Goal: Task Accomplishment & Management: Manage account settings

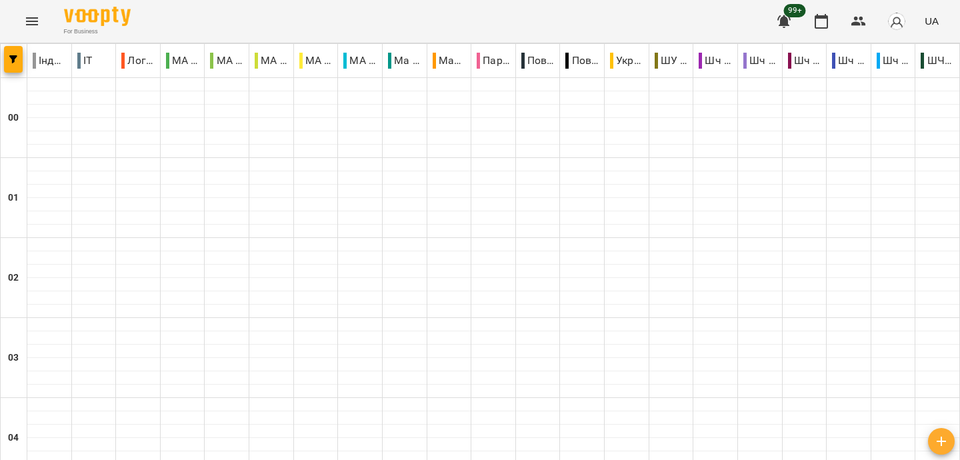
scroll to position [1280, 0]
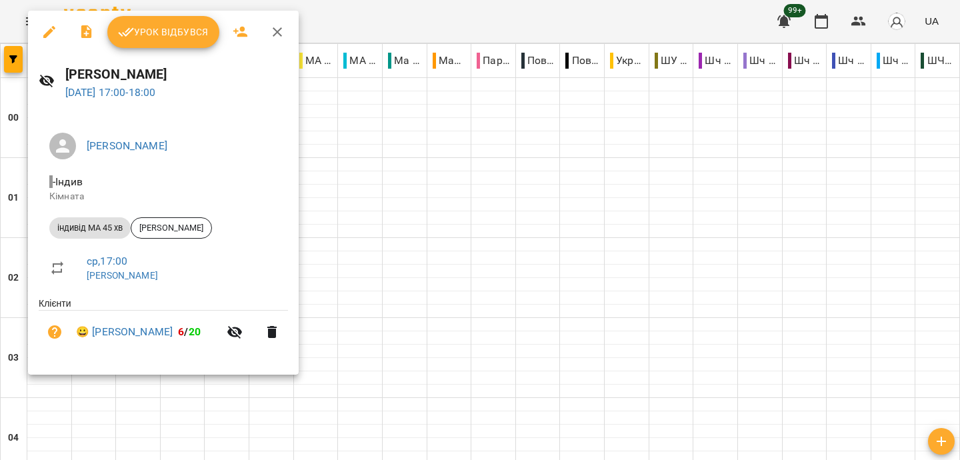
click at [491, 14] on div at bounding box center [480, 230] width 960 height 460
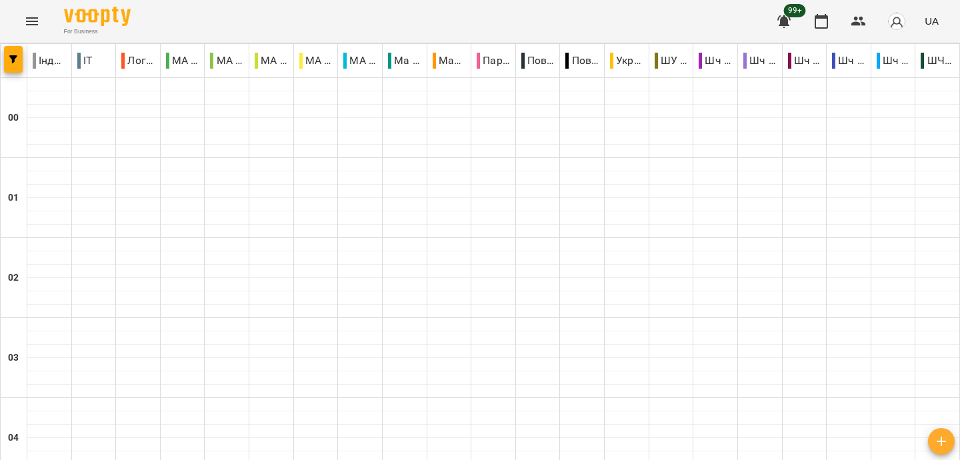
scroll to position [1265, 0]
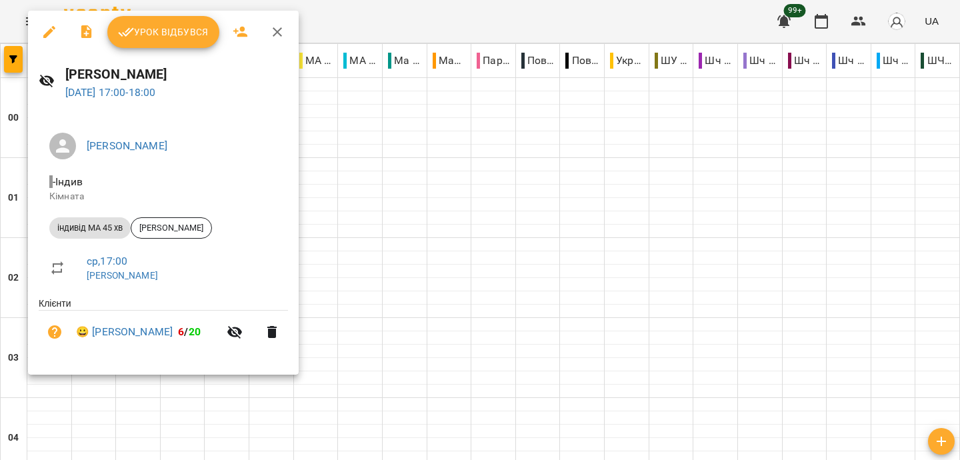
click at [194, 29] on span "Урок відбувся" at bounding box center [163, 32] width 91 height 16
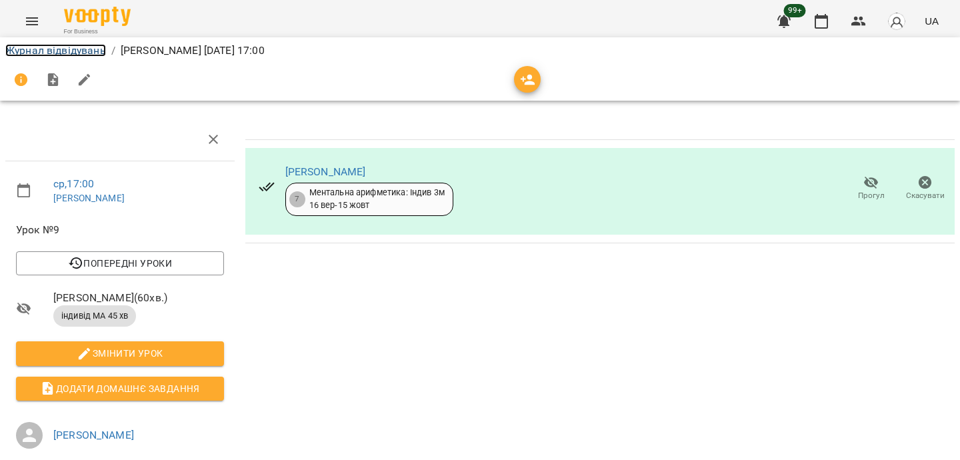
click at [52, 54] on link "Журнал відвідувань" at bounding box center [55, 50] width 101 height 13
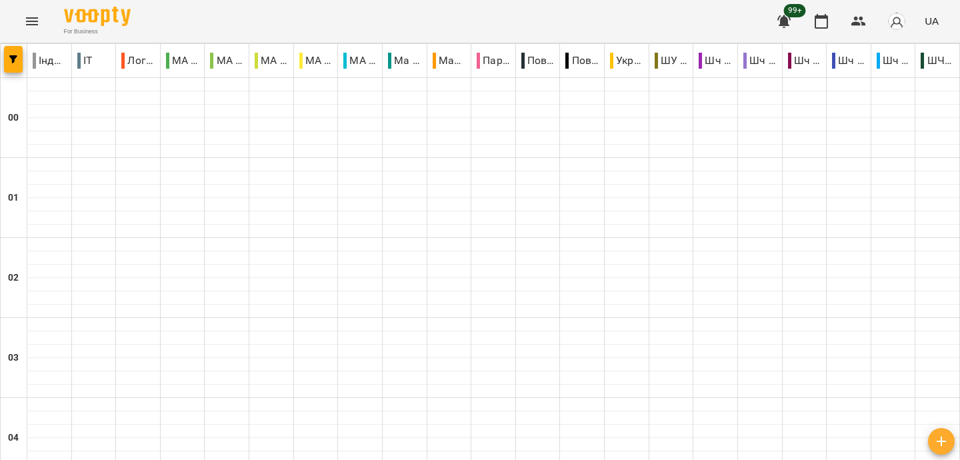
scroll to position [1211, 0]
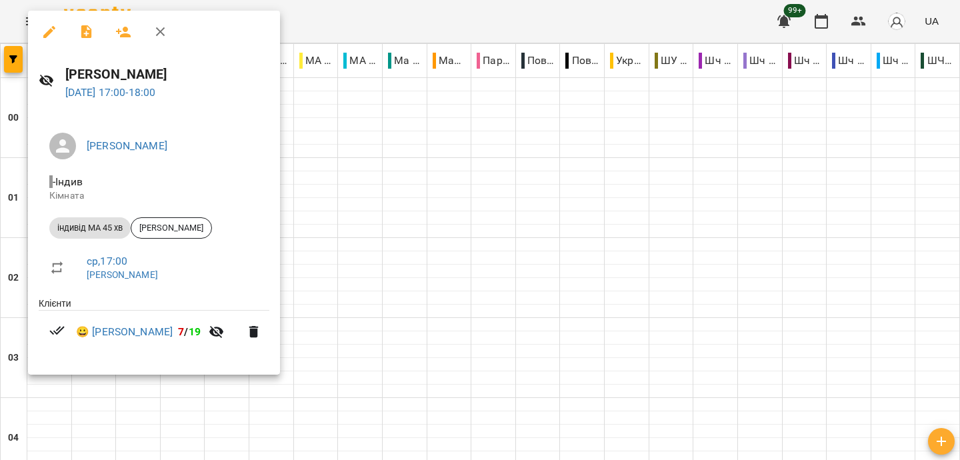
click at [346, 28] on div at bounding box center [480, 230] width 960 height 460
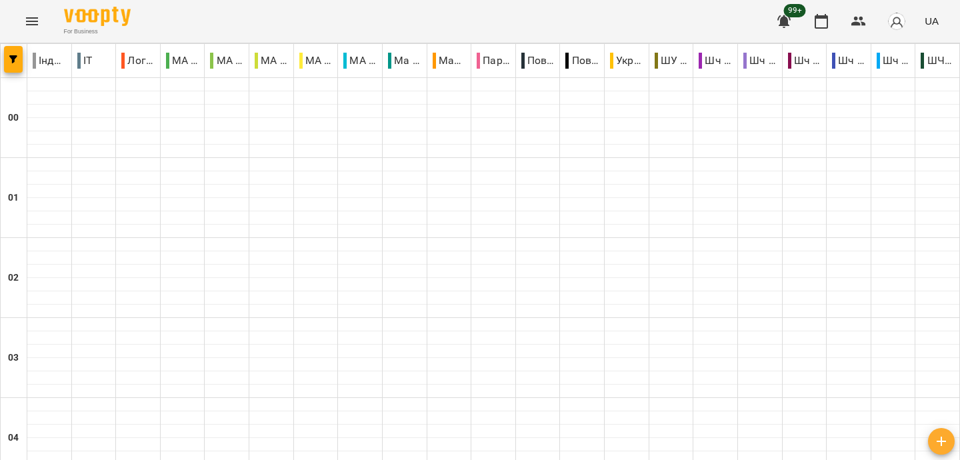
scroll to position [1353, 0]
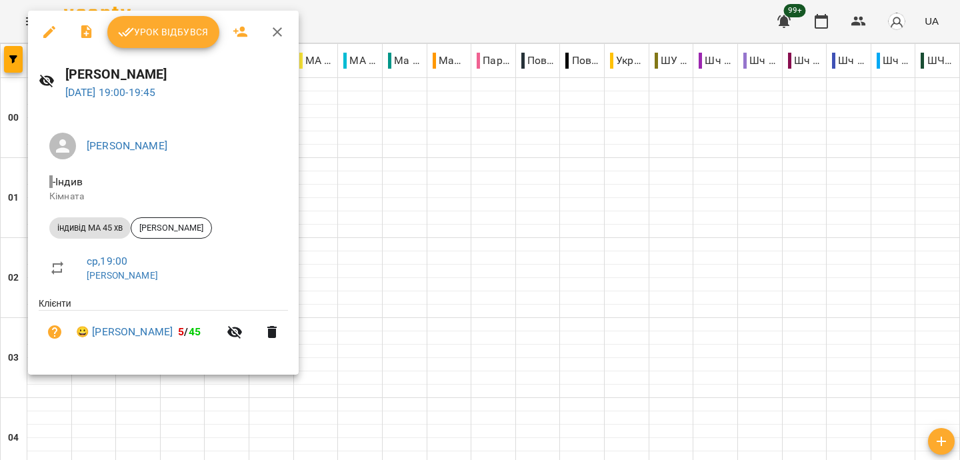
click at [422, 17] on div at bounding box center [480, 230] width 960 height 460
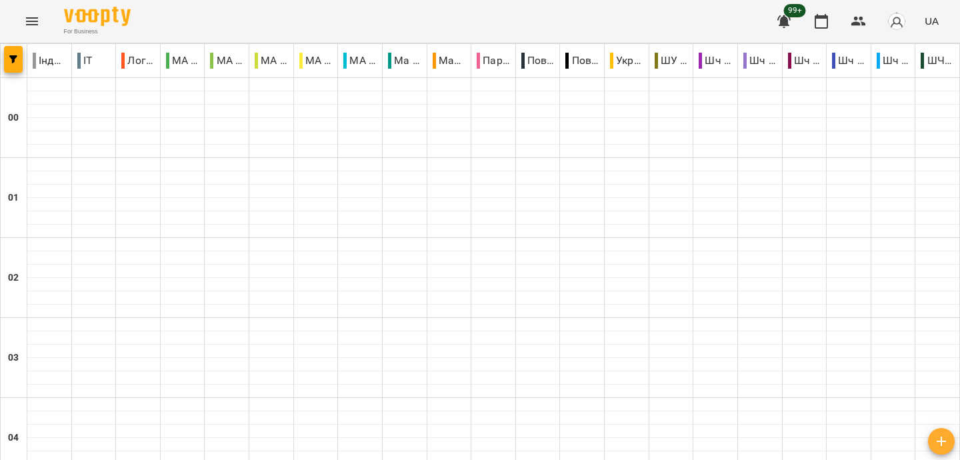
scroll to position [1542, 0]
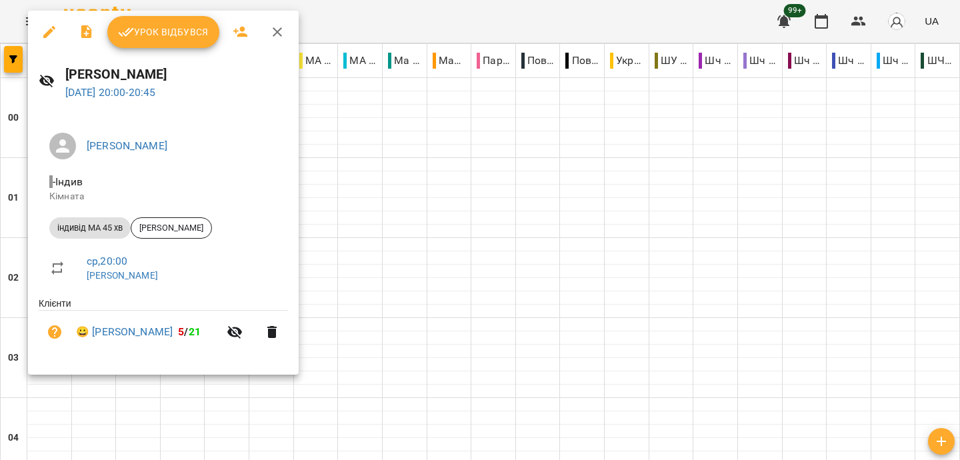
click at [358, 13] on div at bounding box center [480, 230] width 960 height 460
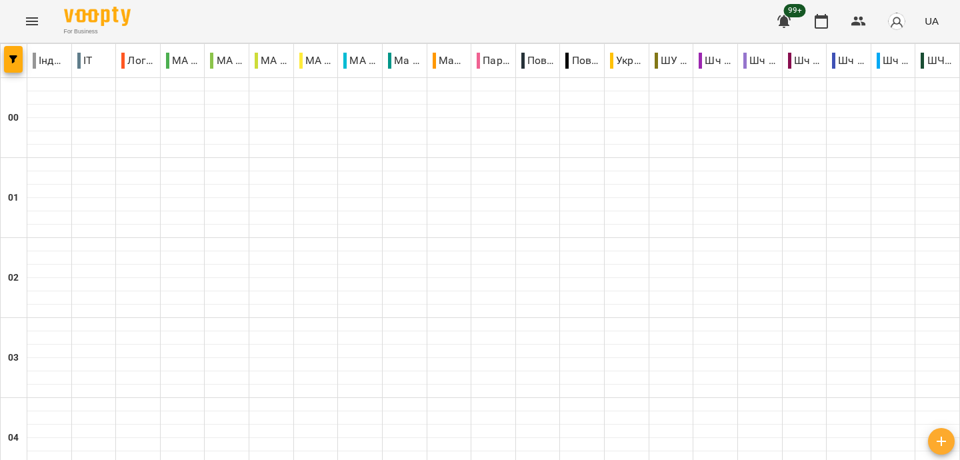
scroll to position [1475, 0]
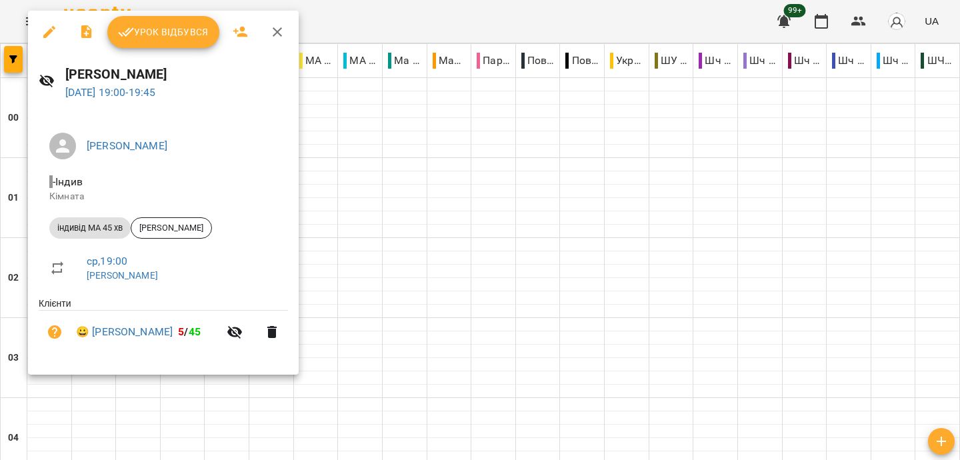
click at [435, 29] on div at bounding box center [480, 230] width 960 height 460
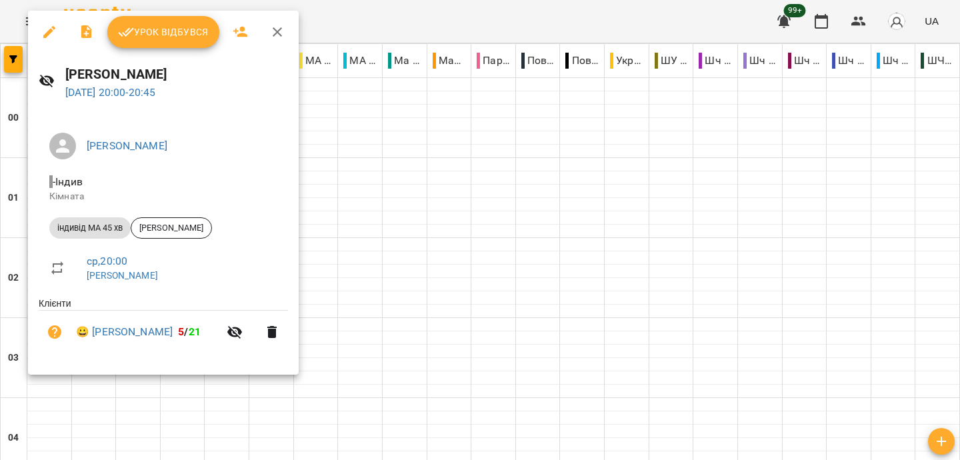
click at [516, 14] on div at bounding box center [480, 230] width 960 height 460
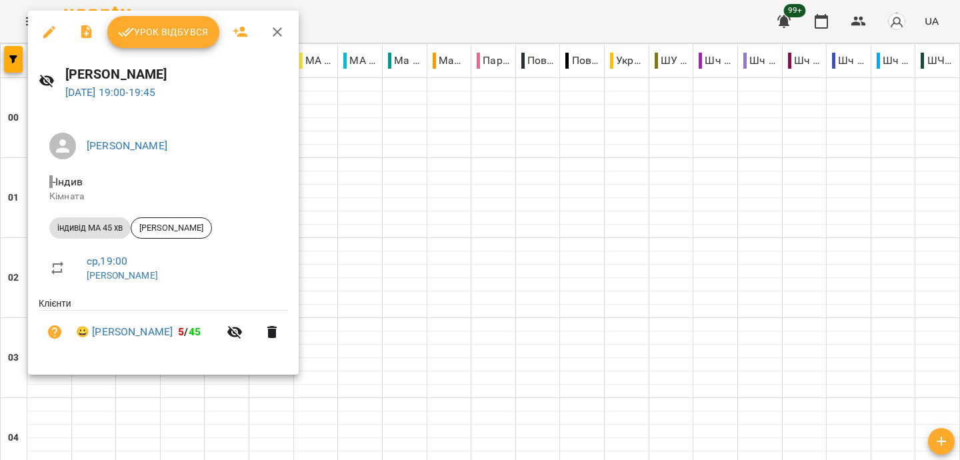
click at [441, 21] on div at bounding box center [480, 230] width 960 height 460
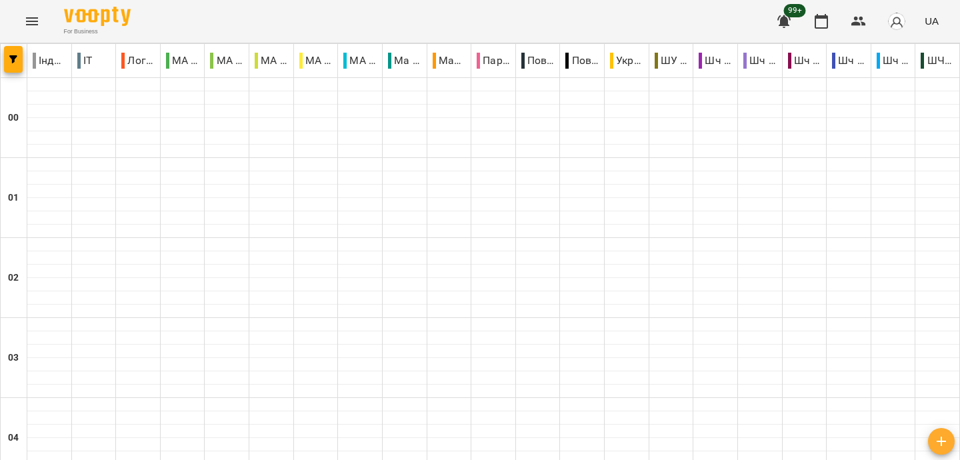
scroll to position [1351, 0]
